Goal: Transaction & Acquisition: Purchase product/service

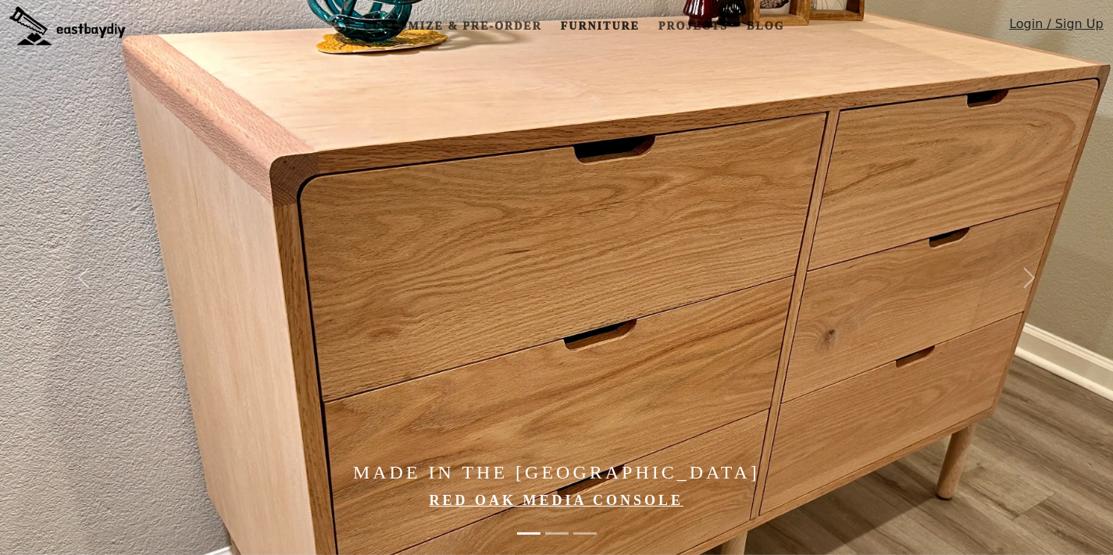
click at [594, 20] on link "Furniture" at bounding box center [600, 26] width 91 height 29
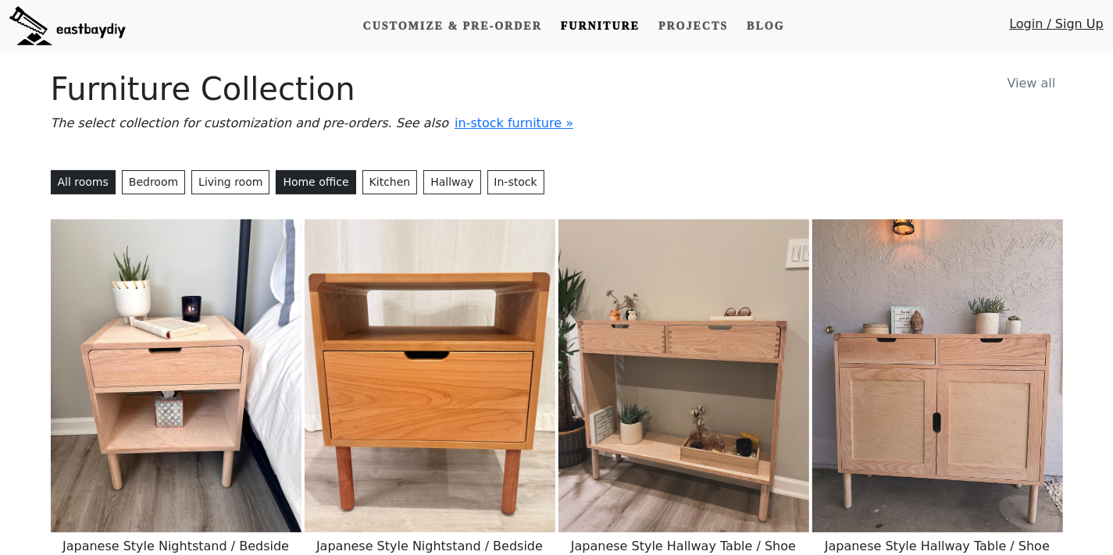
click at [353, 194] on button "Home office" at bounding box center [316, 182] width 80 height 24
